Goal: Information Seeking & Learning: Understand process/instructions

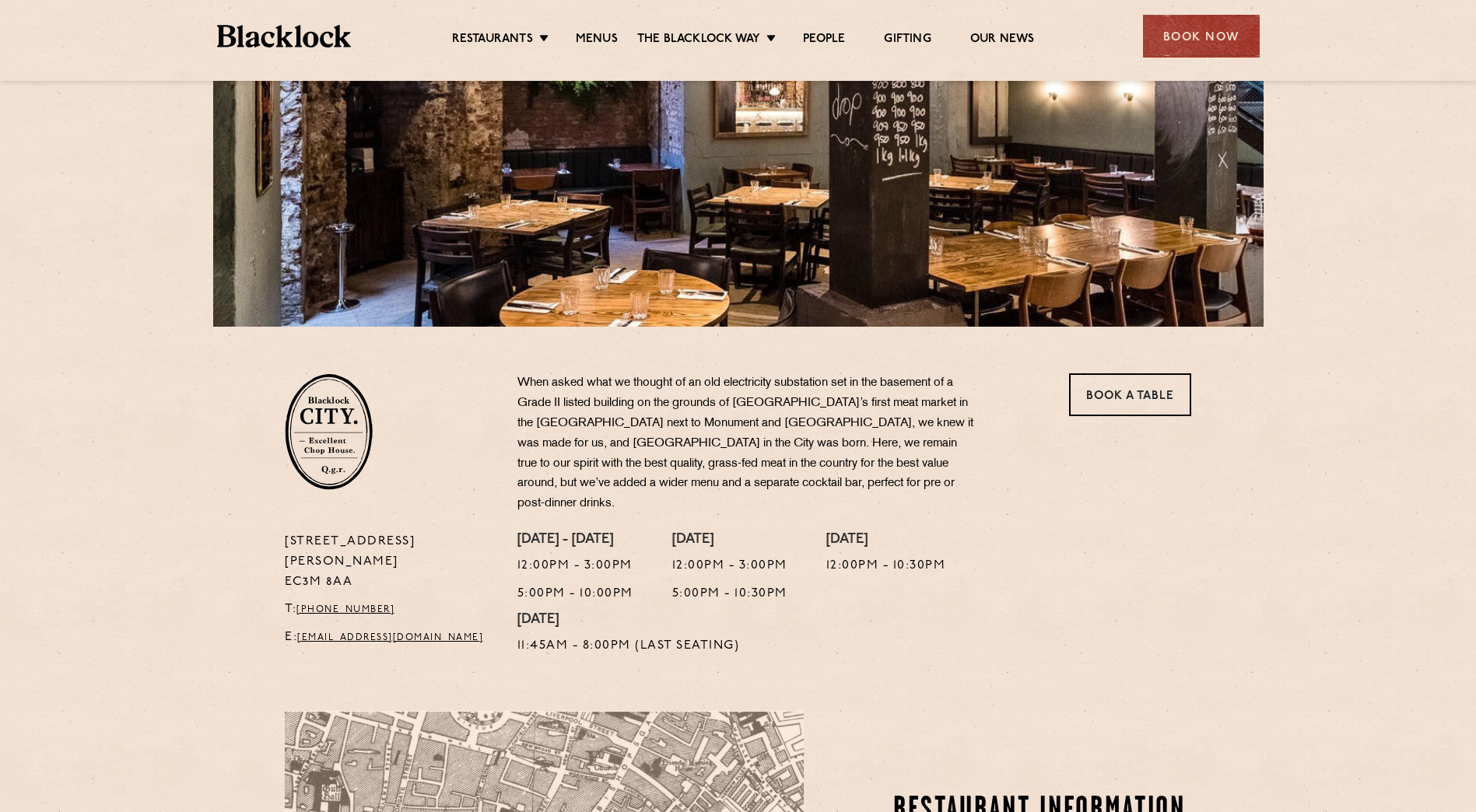
scroll to position [311, 0]
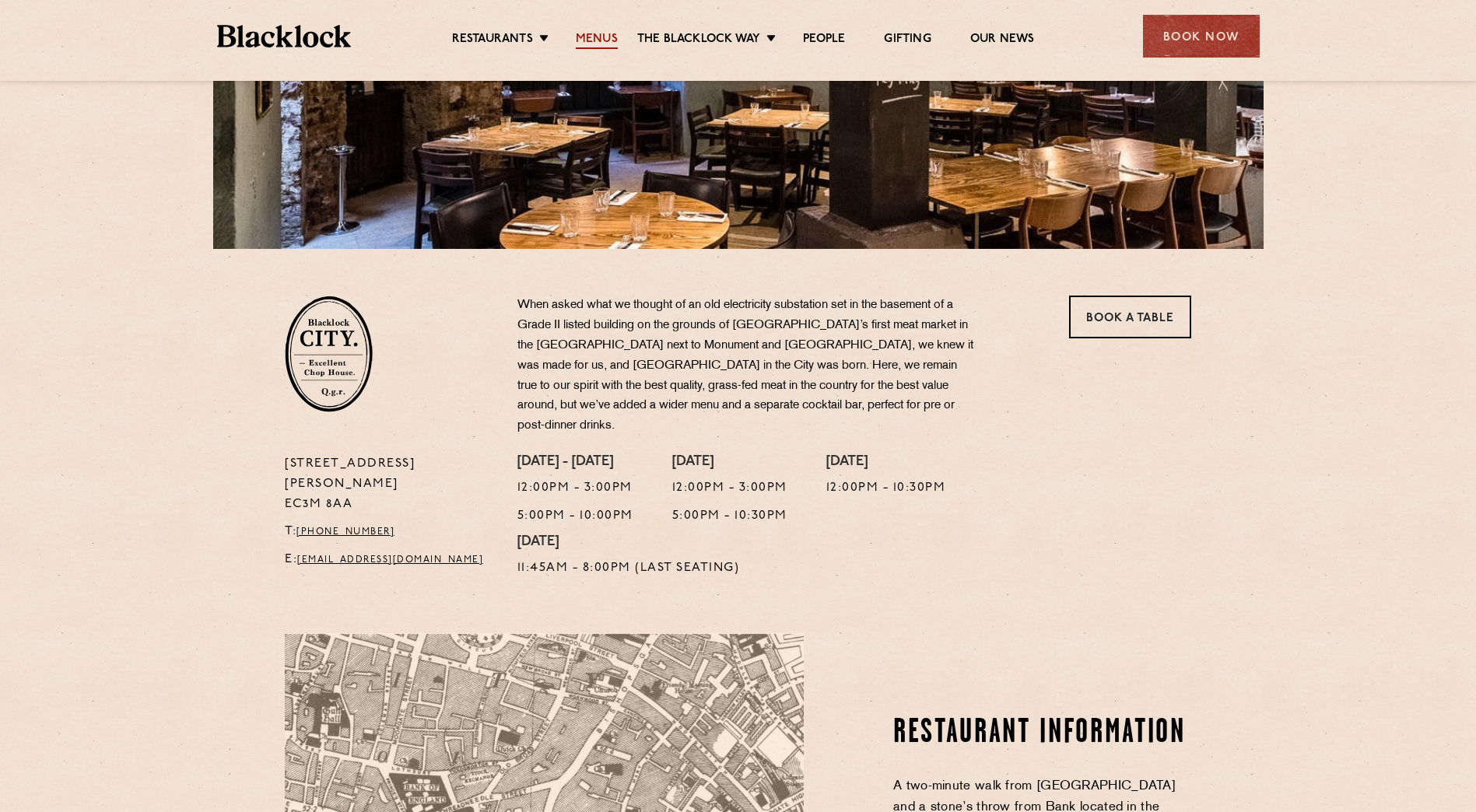
click at [596, 47] on link "Menus" at bounding box center [596, 40] width 42 height 17
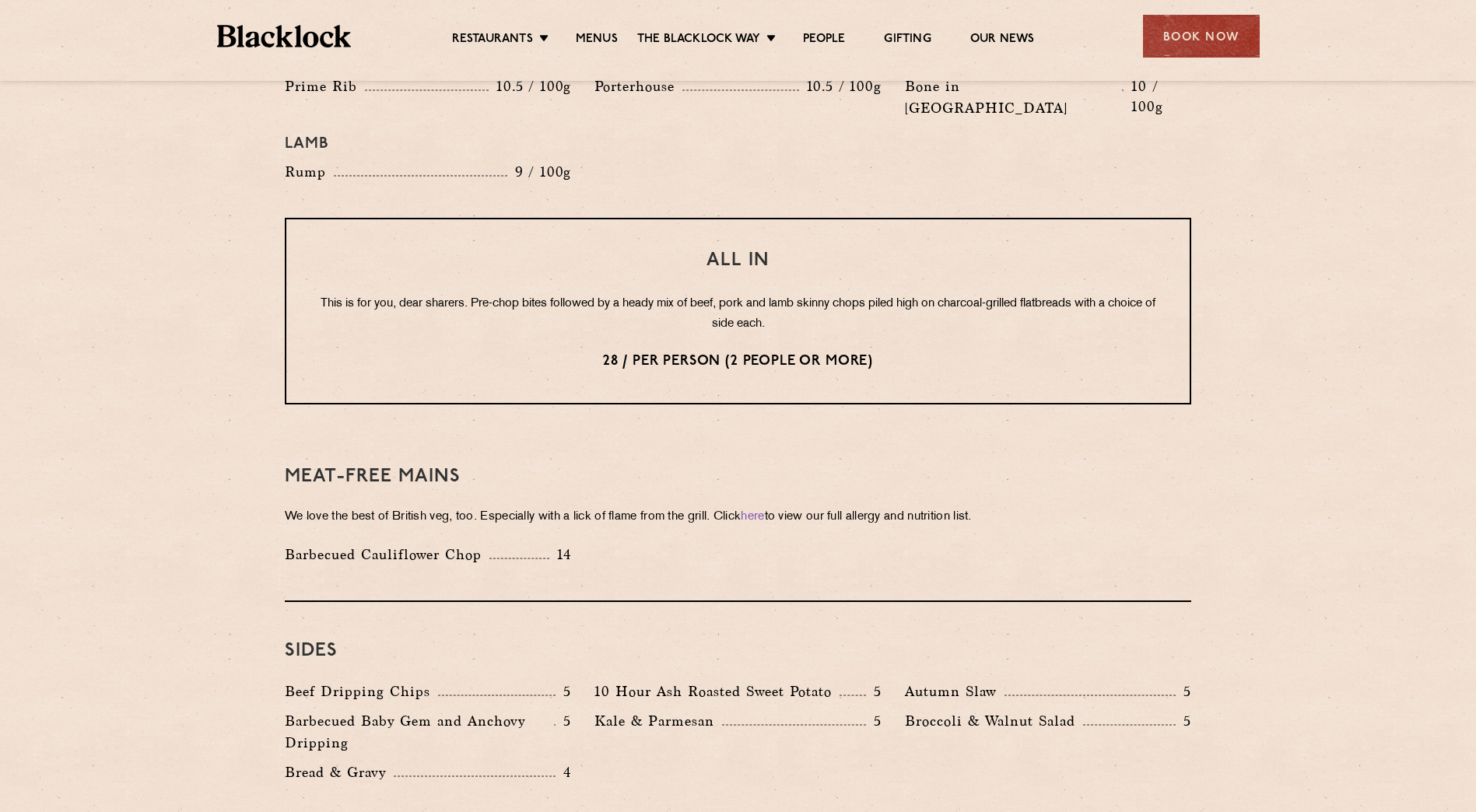
scroll to position [2023, 0]
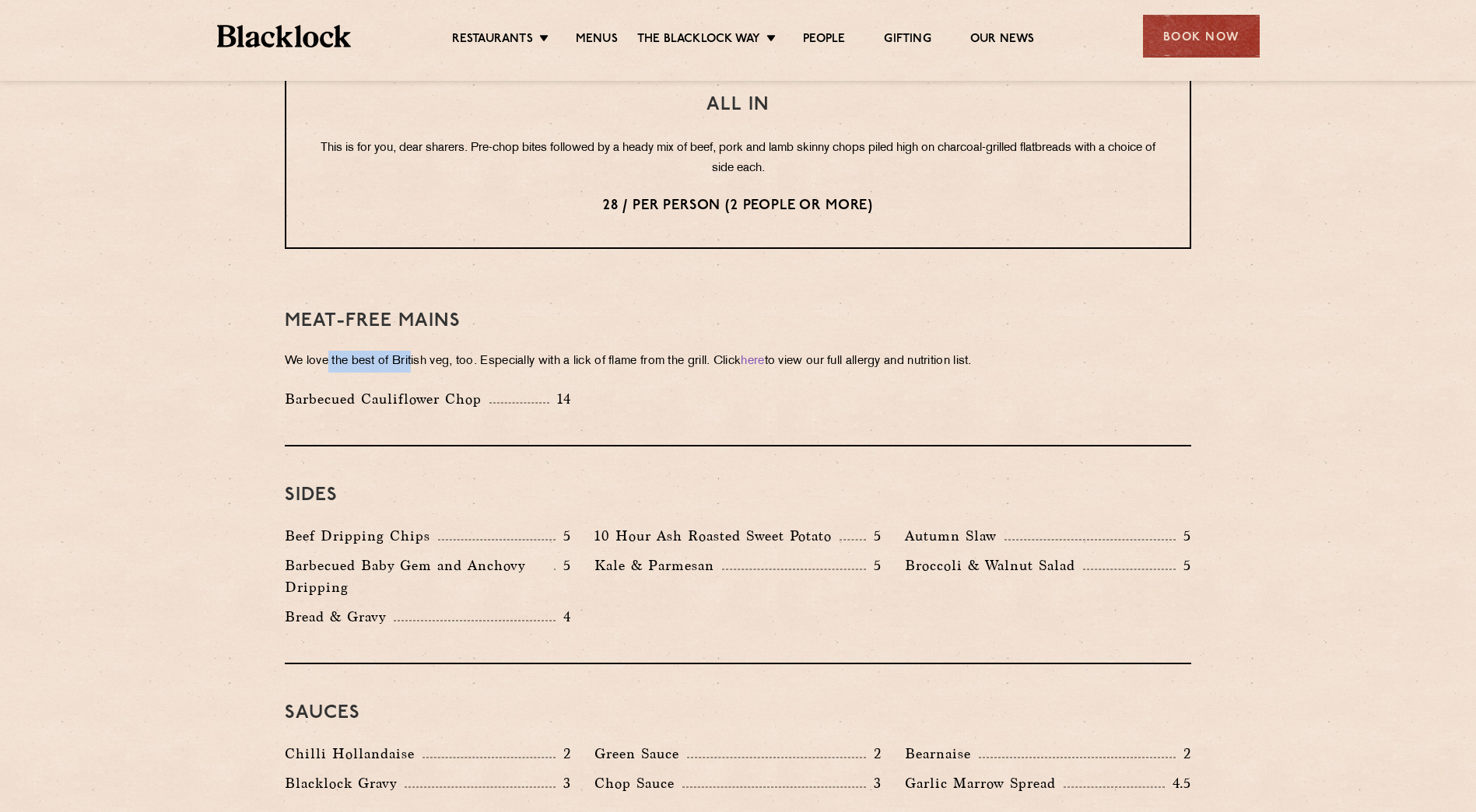
drag, startPoint x: 327, startPoint y: 318, endPoint x: 415, endPoint y: 318, distance: 88.0
click at [415, 351] on p "We love the best of British veg, too. Especially with a lick of flame from the …" at bounding box center [738, 361] width 907 height 21
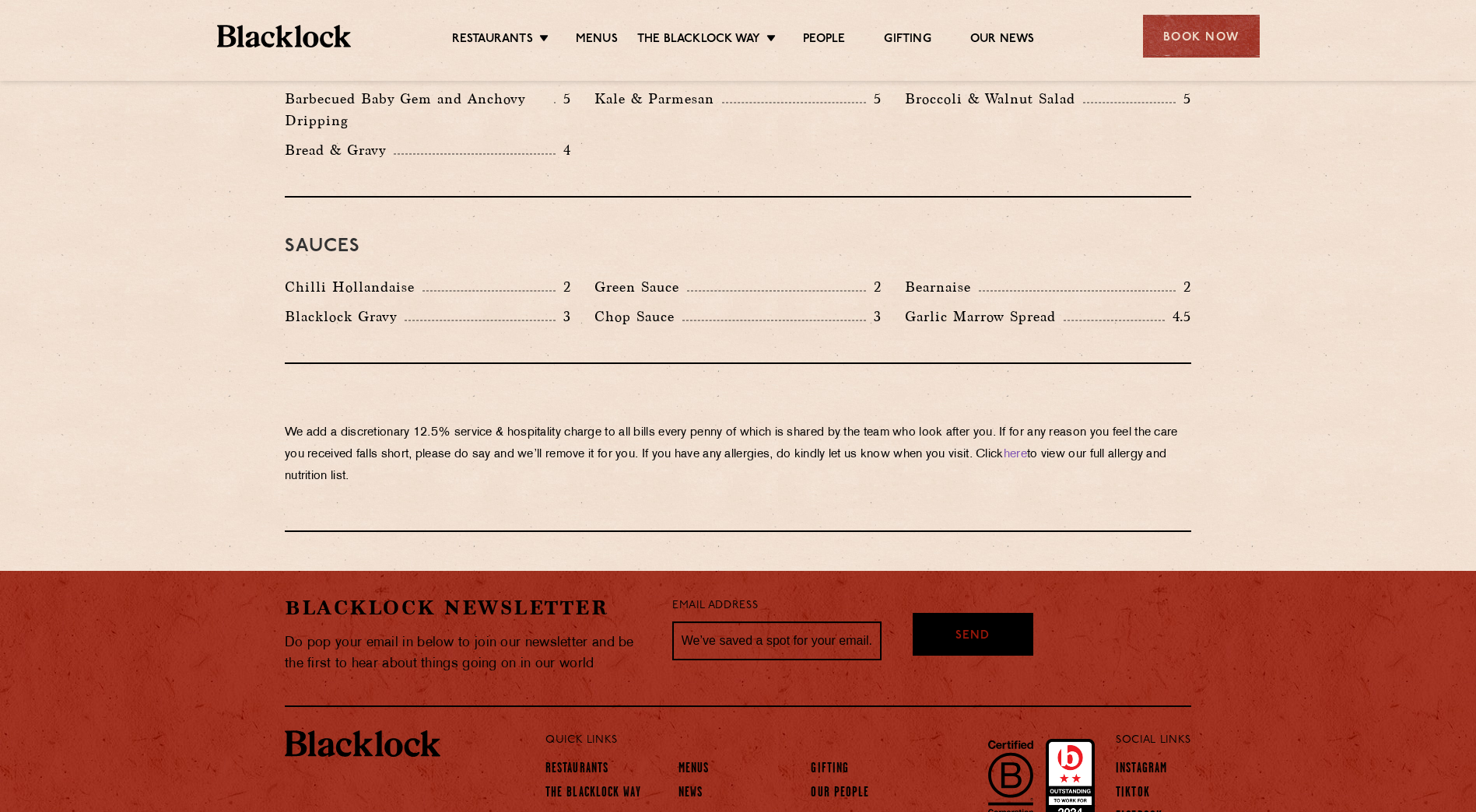
scroll to position [1945, 0]
